Goal: Feedback & Contribution: Submit feedback/report problem

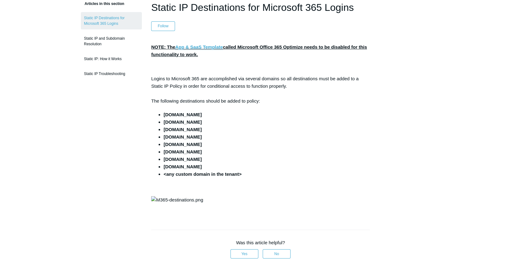
scroll to position [56, 0]
drag, startPoint x: 467, startPoint y: 166, endPoint x: 494, endPoint y: 39, distance: 129.6
click at [468, 164] on main "Todyl Support Center SASE & ZeroTrust - Traffic Control Static IPs & SGN Routin…" at bounding box center [260, 211] width 521 height 491
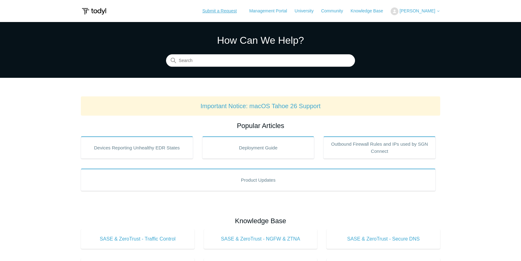
click at [237, 12] on link "Submit a Request" at bounding box center [219, 11] width 47 height 10
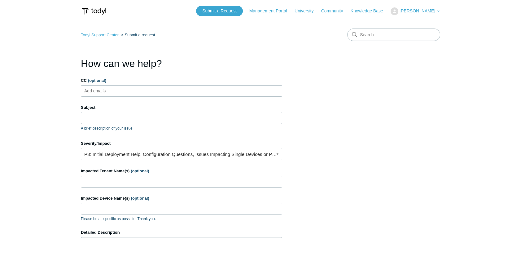
click at [142, 95] on ul "Add emails" at bounding box center [181, 90] width 201 height 11
drag, startPoint x: 134, startPoint y: 118, endPoint x: 137, endPoint y: 96, distance: 22.0
click at [134, 118] on input "Subject" at bounding box center [181, 118] width 201 height 12
click at [139, 117] on input "Subject" at bounding box center [181, 118] width 201 height 12
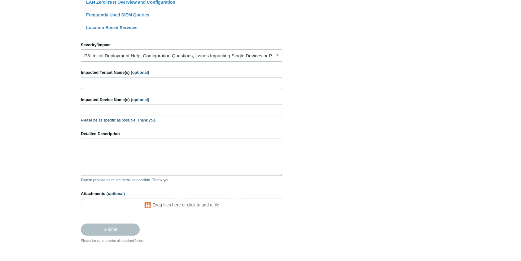
scroll to position [275, 0]
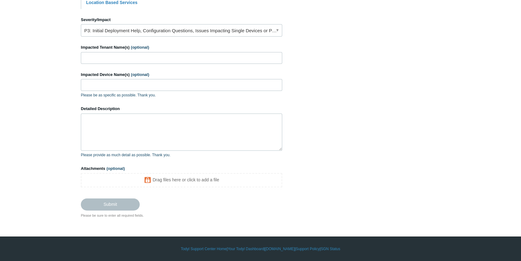
type input "IP is being blocked"
click at [113, 122] on textarea "Detailed Description" at bounding box center [181, 131] width 201 height 37
click at [114, 56] on input "Impacted Tenant Name(s) (optional)" at bounding box center [181, 58] width 201 height 12
type input "Prosum"
click at [114, 87] on input "Impacted Device Name(s) (optional)" at bounding box center [181, 85] width 201 height 12
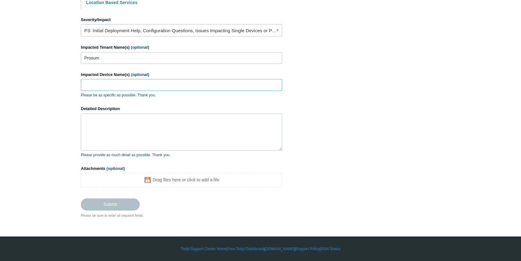
paste input "[PERSON_NAME]-019"
type input "[PERSON_NAME]-019"
click at [115, 136] on textarea "Detailed Description" at bounding box center [181, 131] width 201 height 37
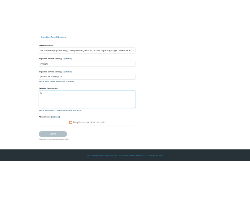
scroll to position [267, 0]
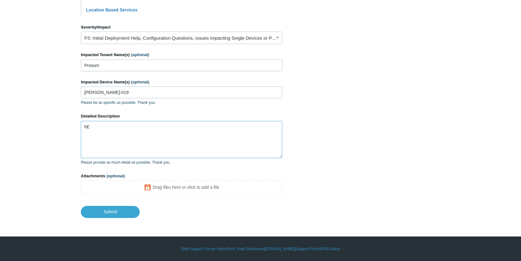
type textarea "h"
click at [100, 136] on textarea "Hello, We recevied" at bounding box center [181, 139] width 201 height 37
click at [118, 138] on textarea "Hello, We received" at bounding box center [181, 139] width 201 height 37
click at [130, 138] on textarea "Hello, We received" at bounding box center [181, 139] width 201 height 37
paste textarea "172.67.151.204"
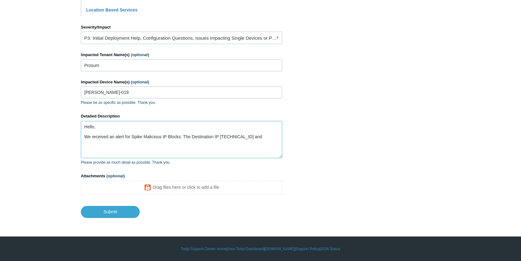
paste textarea "104.21.82.33"
paste textarea "www.techservealliance.org."
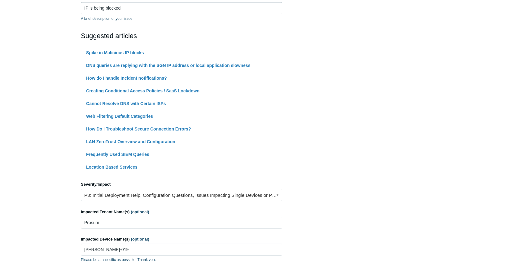
scroll to position [0, 0]
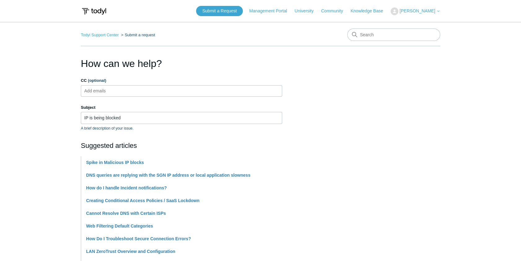
type textarea "Hello, We received an alert for Spike Malicious IP Blocks. The Destination IP 1…"
click at [122, 87] on ul "Add emails" at bounding box center [181, 90] width 201 height 11
paste input "eliezerm@divergeit.com"
type input "eliezerm@divergeit.com"
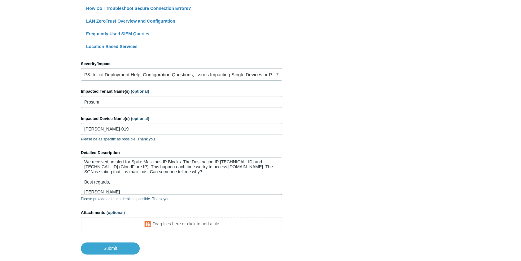
scroll to position [267, 0]
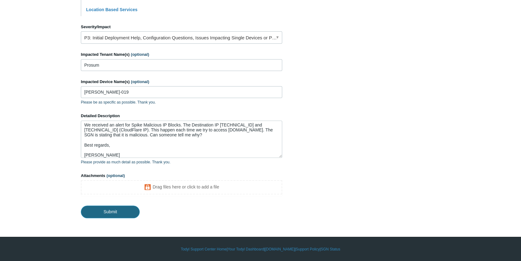
click at [121, 210] on input "Submit" at bounding box center [110, 212] width 59 height 12
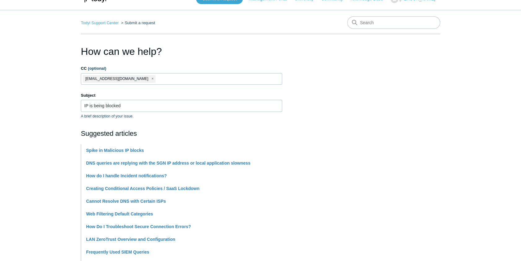
scroll to position [0, 0]
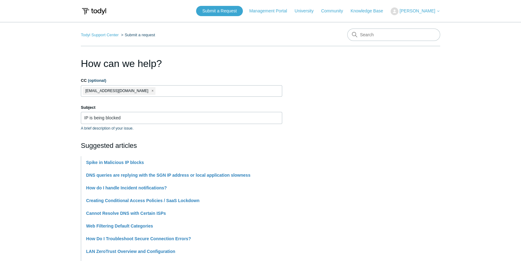
click at [152, 91] on span "close" at bounding box center [153, 90] width 2 height 7
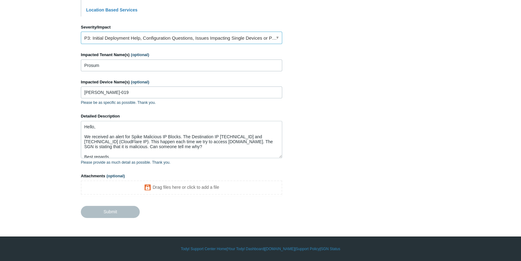
click at [148, 39] on link "P3: Initial Deployment Help, Configuration Questions, Issues Impacting Single D…" at bounding box center [181, 38] width 201 height 12
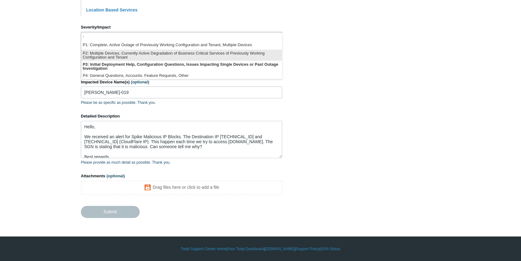
click at [144, 54] on li "P2: Multiple Devices, Currently Active Degradation of Business Critical Service…" at bounding box center [181, 55] width 201 height 11
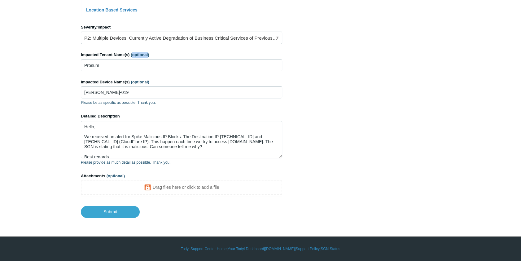
click at [144, 54] on span "(optional)" at bounding box center [140, 54] width 18 height 5
click at [144, 60] on input "Prosum" at bounding box center [181, 66] width 201 height 12
drag, startPoint x: 144, startPoint y: 54, endPoint x: 266, endPoint y: 62, distance: 121.5
click at [266, 62] on input "Prosum" at bounding box center [181, 66] width 201 height 12
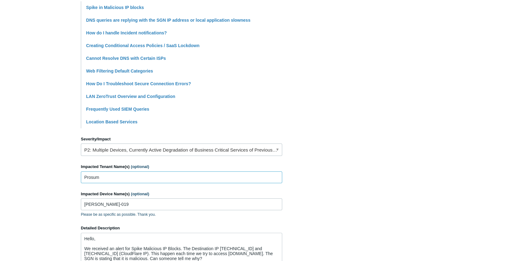
scroll to position [155, 0]
click at [154, 152] on link "P2: Multiple Devices, Currently Active Degradation of Business Critical Service…" at bounding box center [181, 150] width 201 height 12
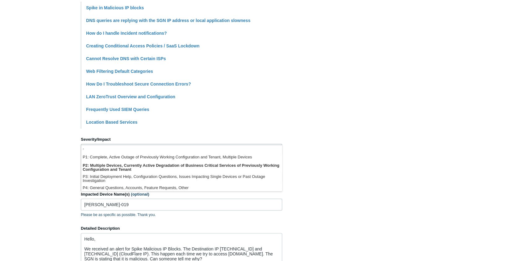
click at [355, 135] on section "How can we help? CC (optional) Add emails Subject IP is being blocked A brief d…" at bounding box center [261, 115] width 360 height 429
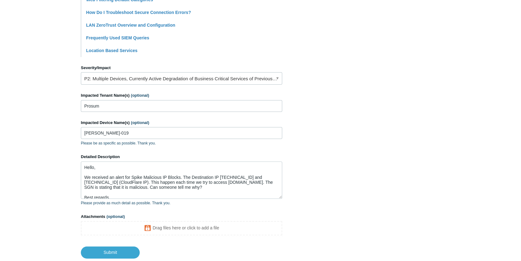
scroll to position [267, 0]
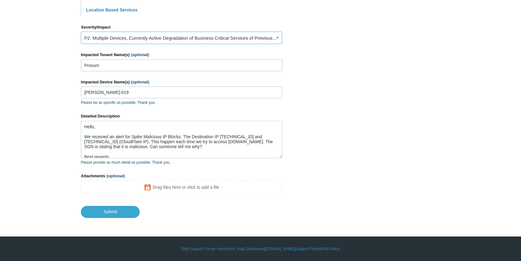
click at [179, 37] on link "P2: Multiple Devices, Currently Active Degradation of Business Critical Service…" at bounding box center [181, 38] width 201 height 12
click at [385, 31] on section "How can we help? CC (optional) Add emails Subject IP is being blocked A brief d…" at bounding box center [261, 3] width 360 height 429
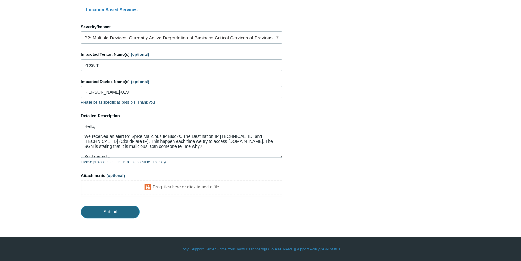
click at [130, 212] on input "Submit" at bounding box center [110, 212] width 59 height 12
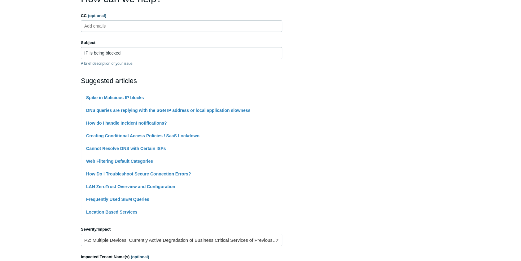
scroll to position [0, 0]
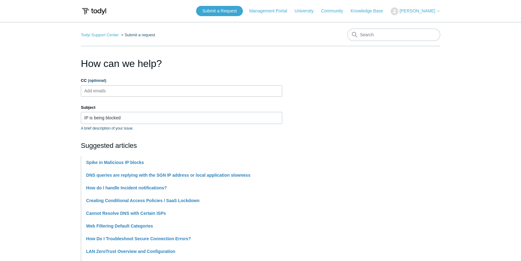
click at [127, 90] on ul "Add emails" at bounding box center [181, 90] width 201 height 11
paste input "eliezerm@divergeit.com"
type input "eliezerm@divergeit.com"
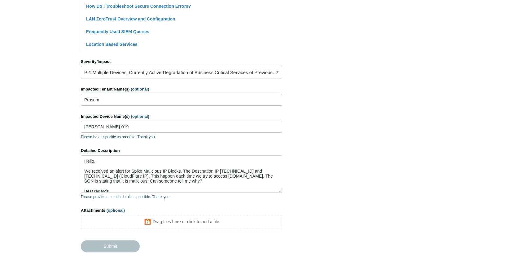
scroll to position [267, 0]
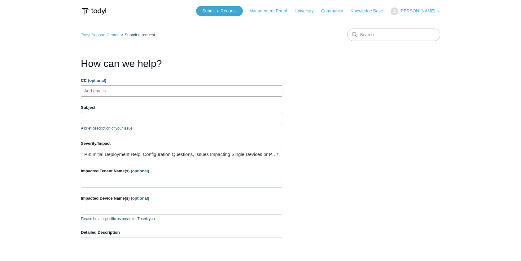
click at [111, 90] on input "CC (optional)" at bounding box center [100, 90] width 37 height 9
paste input "eliezerm@divergeit.com"
type input "eliezerm@divergeit.com"
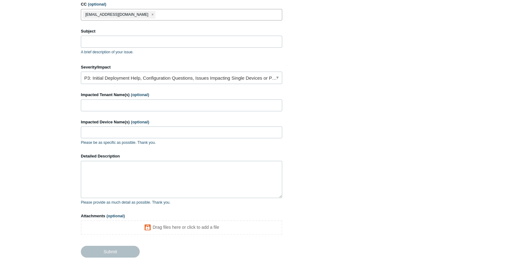
scroll to position [39, 0]
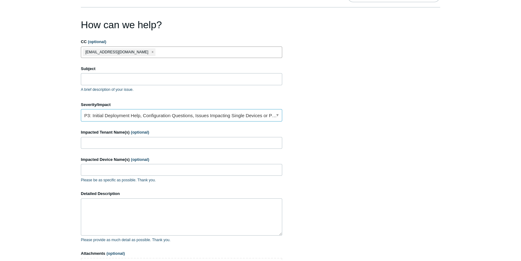
click at [135, 113] on link "P3: Initial Deployment Help, Configuration Questions, Issues Impacting Single D…" at bounding box center [181, 115] width 201 height 12
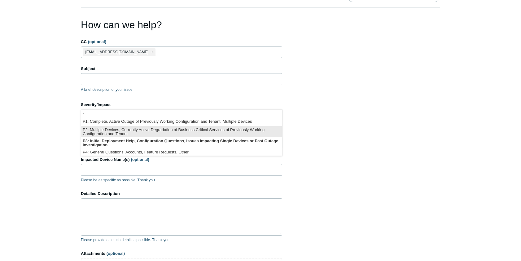
click at [112, 130] on li "P2: Multiple Devices, Currently Active Degradation of Business Critical Service…" at bounding box center [181, 131] width 201 height 11
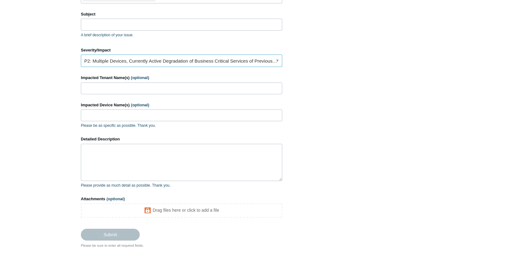
scroll to position [95, 0]
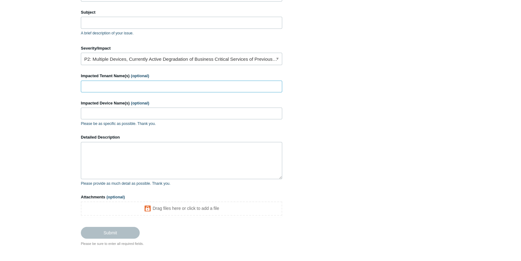
click at [110, 84] on input "Impacted Tenant Name(s) (optional)" at bounding box center [181, 87] width 201 height 12
paste input "LEN-LT-019"
drag, startPoint x: 61, startPoint y: 91, endPoint x: 33, endPoint y: 91, distance: 27.6
click at [32, 91] on main "Todyl Support Center Submit a request How can we help? CC (optional) eliezerm@d…" at bounding box center [260, 87] width 521 height 320
type input "Prosum"
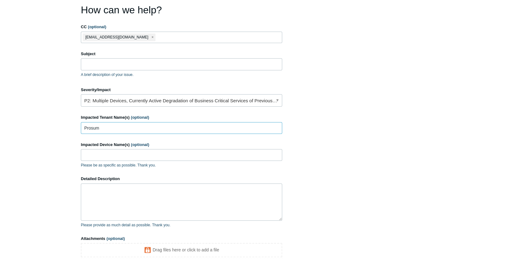
scroll to position [0, 0]
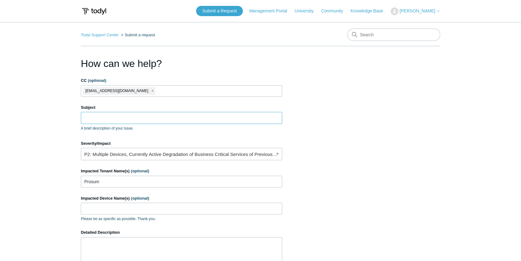
click at [133, 117] on input "Subject" at bounding box center [181, 118] width 201 height 12
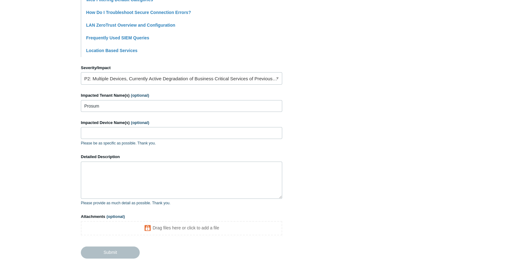
scroll to position [254, 0]
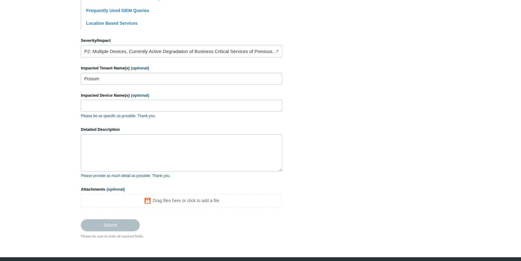
type input "IP being blocked"
click at [107, 108] on input "Impacted Device Name(s) (optional)" at bounding box center [181, 106] width 201 height 12
paste input "LEN-LT-019"
type input "LEN-LT-019"
click at [108, 149] on textarea "Detailed Description" at bounding box center [181, 152] width 201 height 37
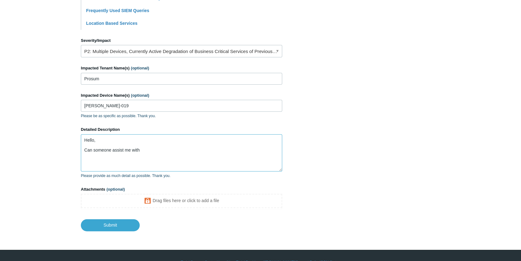
click at [143, 150] on textarea "Hello, Can someone assist me with" at bounding box center [181, 152] width 201 height 37
paste textarea "0178338622090355"
click at [272, 157] on textarea "Hello, Can someone assist me with the alert case #0178338622090355 for the clie…" at bounding box center [181, 152] width 201 height 37
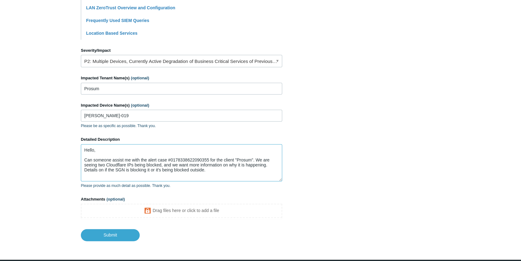
scroll to position [267, 0]
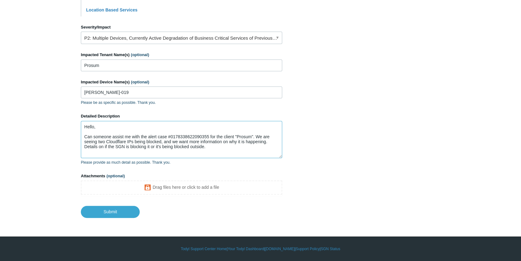
type textarea "Hello, Can someone assist me with the alert case #0178338622090355 for the clie…"
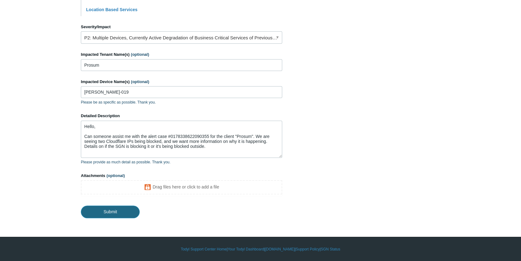
click at [118, 211] on input "Submit" at bounding box center [110, 212] width 59 height 12
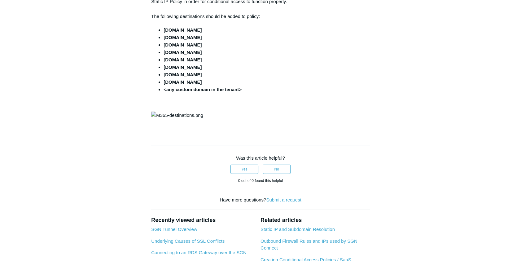
scroll to position [56, 0]
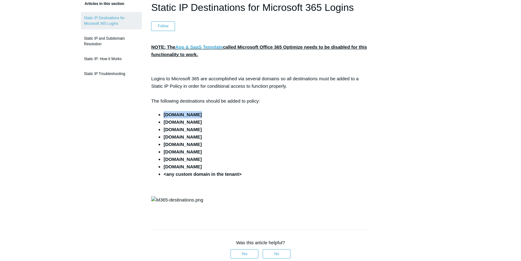
drag, startPoint x: 164, startPoint y: 114, endPoint x: 208, endPoint y: 113, distance: 43.4
click at [208, 113] on li "microsoft.com" at bounding box center [267, 114] width 206 height 7
copy strong "microsoft.com"
drag, startPoint x: 217, startPoint y: 122, endPoint x: 162, endPoint y: 124, distance: 55.2
click at [162, 124] on ul "microsoft.com microsoftonline.com microsoftonline-p.com live.com msauth.net msa…" at bounding box center [263, 144] width 213 height 67
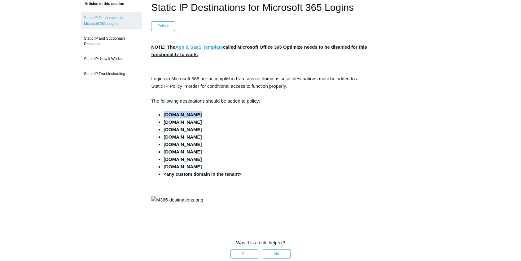
copy strong "microsoftonline.com"
drag, startPoint x: 217, startPoint y: 128, endPoint x: 157, endPoint y: 131, distance: 59.9
click at [157, 131] on ul "microsoft.com microsoftonline.com microsoftonline-p.com live.com msauth.net msa…" at bounding box center [263, 144] width 213 height 67
copy strong "microsoftonline-p.com"
drag, startPoint x: 191, startPoint y: 138, endPoint x: 157, endPoint y: 139, distance: 34.7
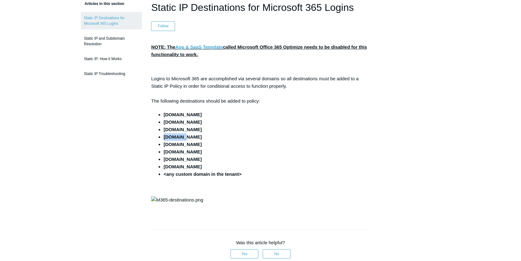
click at [164, 138] on li "live.com" at bounding box center [267, 136] width 206 height 7
copy strong "live.com"
drag, startPoint x: 197, startPoint y: 145, endPoint x: 164, endPoint y: 144, distance: 32.3
click at [164, 144] on li "msauth.net" at bounding box center [267, 144] width 206 height 7
copy strong "msauth.net"
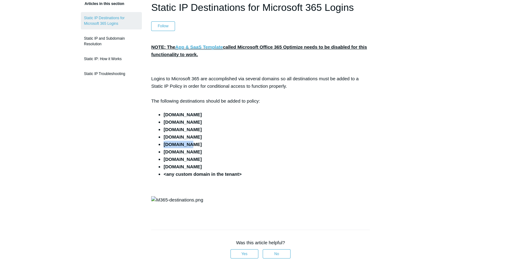
drag, startPoint x: 205, startPoint y: 150, endPoint x: 159, endPoint y: 153, distance: 46.2
click at [164, 153] on li "msauthimages.net" at bounding box center [267, 151] width 206 height 7
copy strong "msauthimages.net"
drag, startPoint x: 205, startPoint y: 158, endPoint x: 154, endPoint y: 158, distance: 50.2
click at [154, 158] on div "NOTE: The App & SaaS Template called Microsoft Office 365 Optimize needs to be …" at bounding box center [260, 127] width 219 height 168
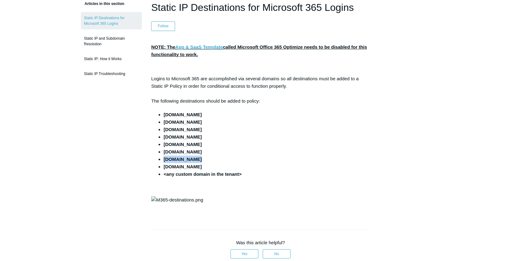
copy strong "office365.com"
drag, startPoint x: 190, startPoint y: 167, endPoint x: 144, endPoint y: 167, distance: 46.2
click at [144, 167] on article "Static IP Destinations for Microsoft 365 Logins Follow Not yet followed by anyo…" at bounding box center [260, 228] width 237 height 457
copy strong "azure.com"
click at [168, 123] on li "microsoftonline.com" at bounding box center [267, 121] width 206 height 7
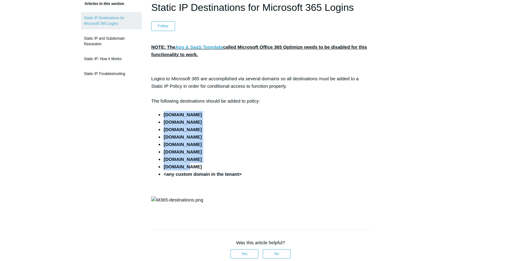
drag, startPoint x: 168, startPoint y: 123, endPoint x: 231, endPoint y: 169, distance: 77.6
click at [231, 169] on ul "microsoft.com microsoftonline.com microsoftonline-p.com live.com msauth.net msa…" at bounding box center [263, 144] width 213 height 67
copy ul "microsoft.com microsoftonline.com microsoftonline-p.com live.com msauth.net msa…"
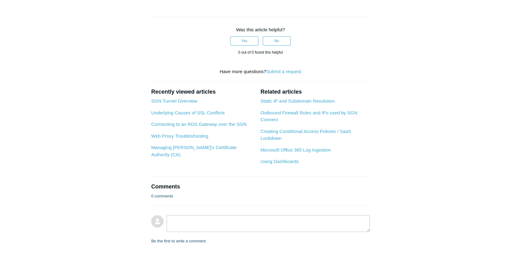
scroll to position [310, 0]
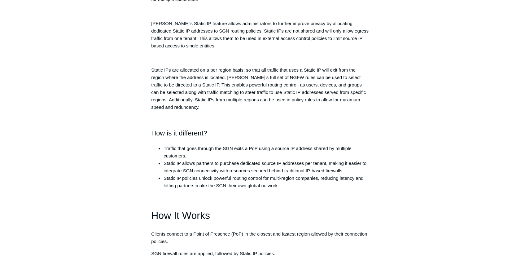
scroll to position [113, 0]
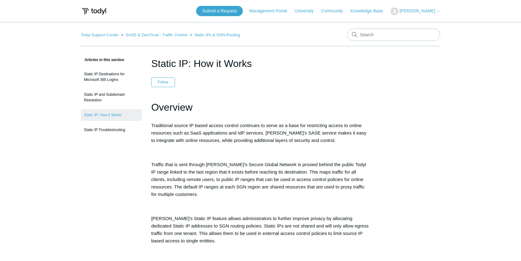
scroll to position [113, 0]
